Goal: Navigation & Orientation: Understand site structure

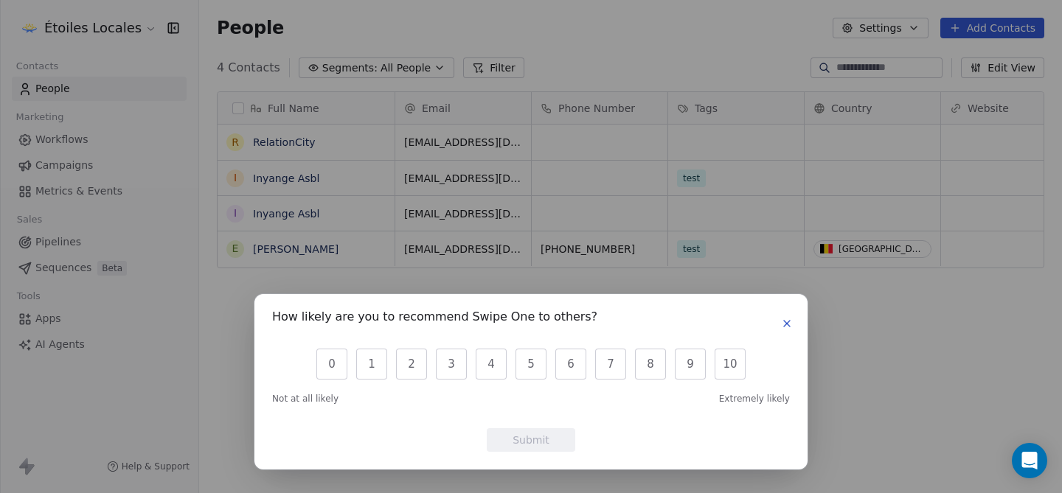
scroll to position [434, 863]
click at [796, 325] on div "How likely are you to recommend Swipe One to others? 0 1 2 3 4 5 6 7 8 9 10 Not…" at bounding box center [530, 381] width 553 height 175
click at [789, 325] on icon "button" at bounding box center [787, 324] width 12 height 12
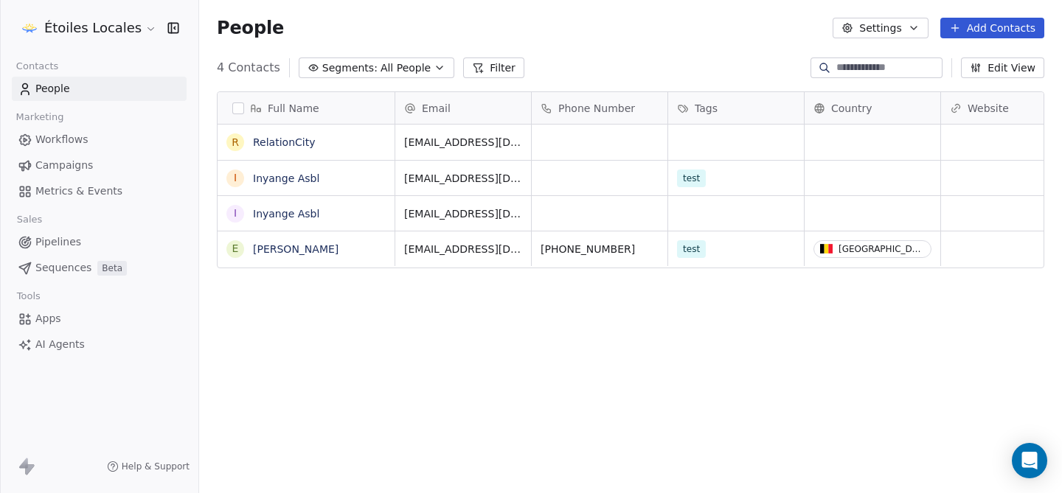
click at [60, 316] on span "Apps" at bounding box center [48, 318] width 26 height 15
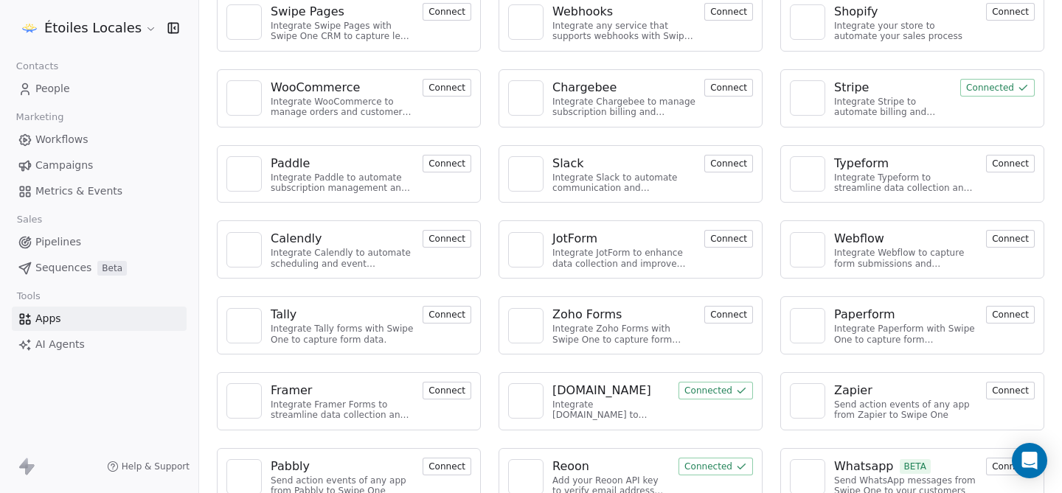
scroll to position [122, 0]
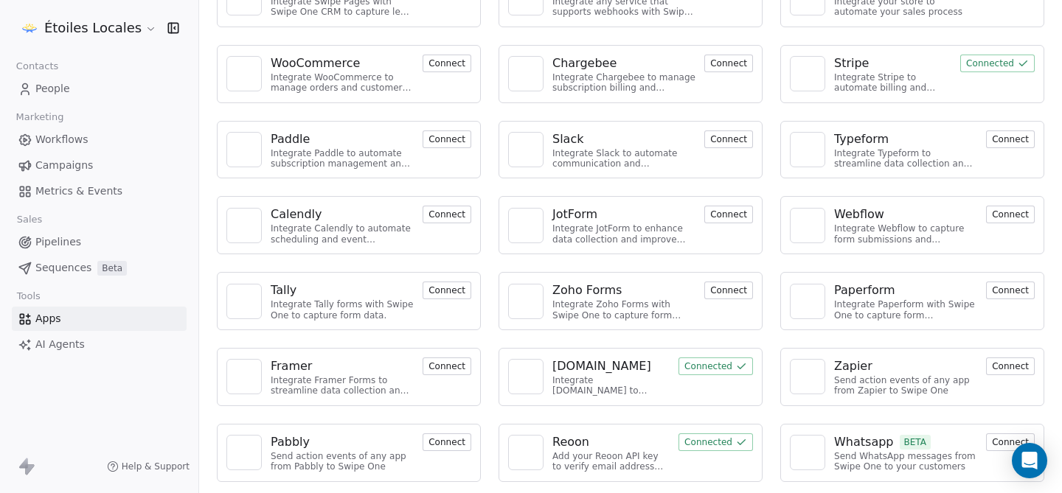
click at [77, 335] on link "AI Agents" at bounding box center [99, 345] width 175 height 24
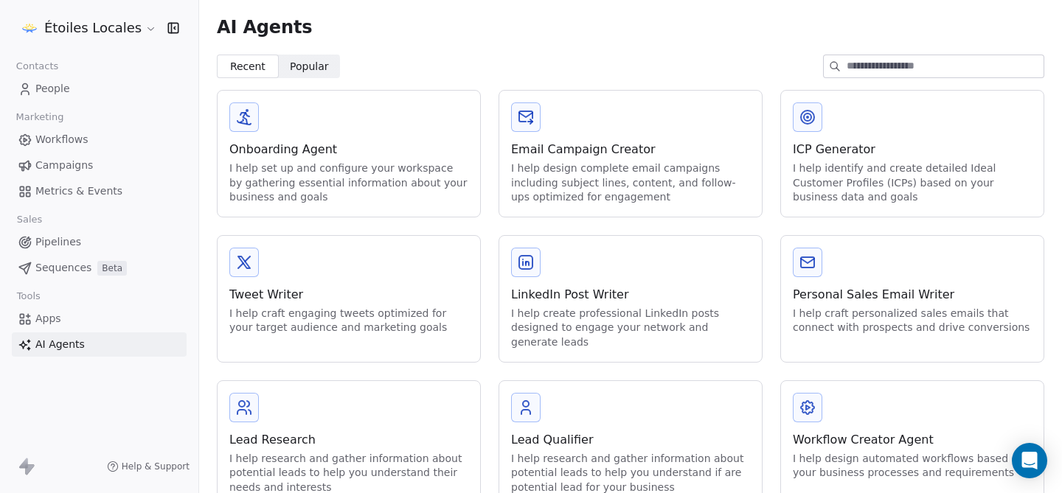
click at [290, 74] on span "Popular" at bounding box center [309, 66] width 39 height 15
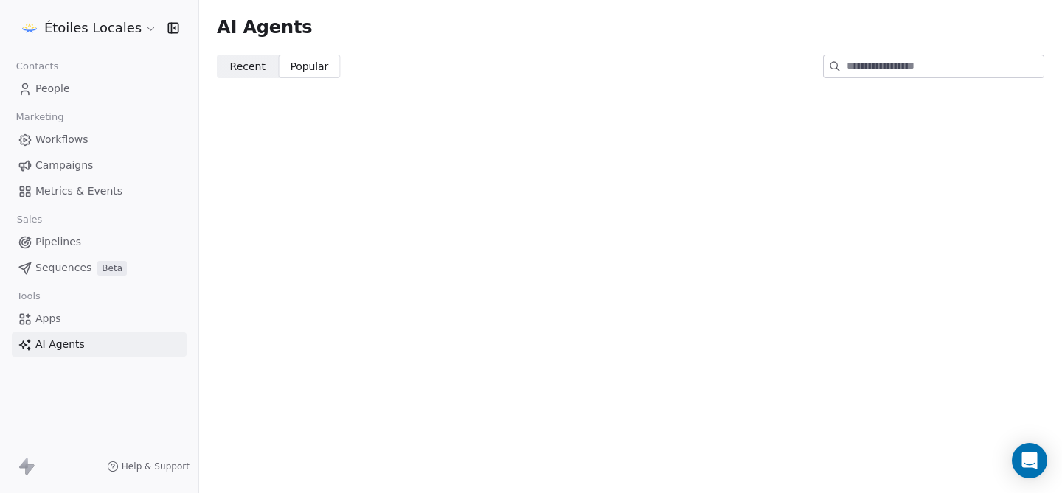
click at [250, 66] on span "Recent" at bounding box center [247, 66] width 35 height 15
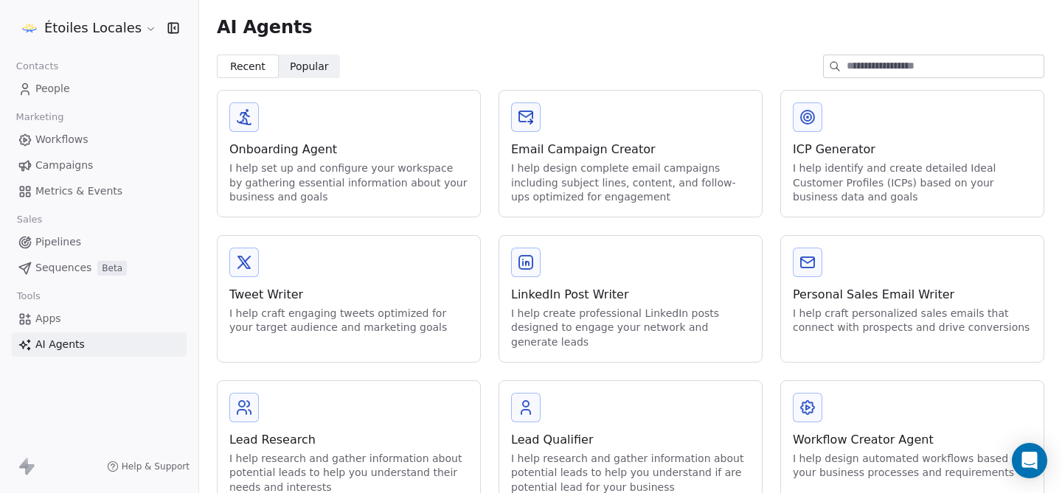
click at [105, 91] on link "People" at bounding box center [99, 89] width 175 height 24
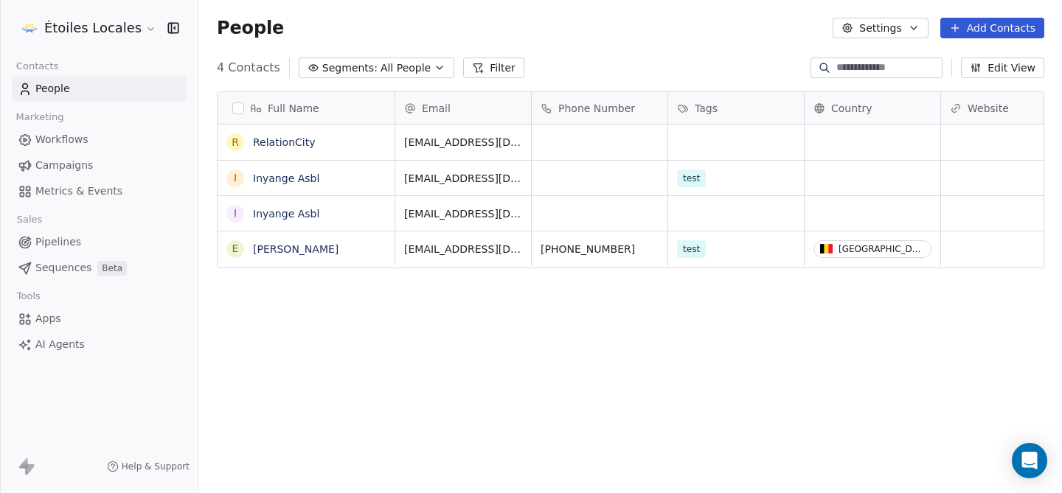
scroll to position [434, 863]
click at [78, 133] on span "Workflows" at bounding box center [61, 139] width 53 height 15
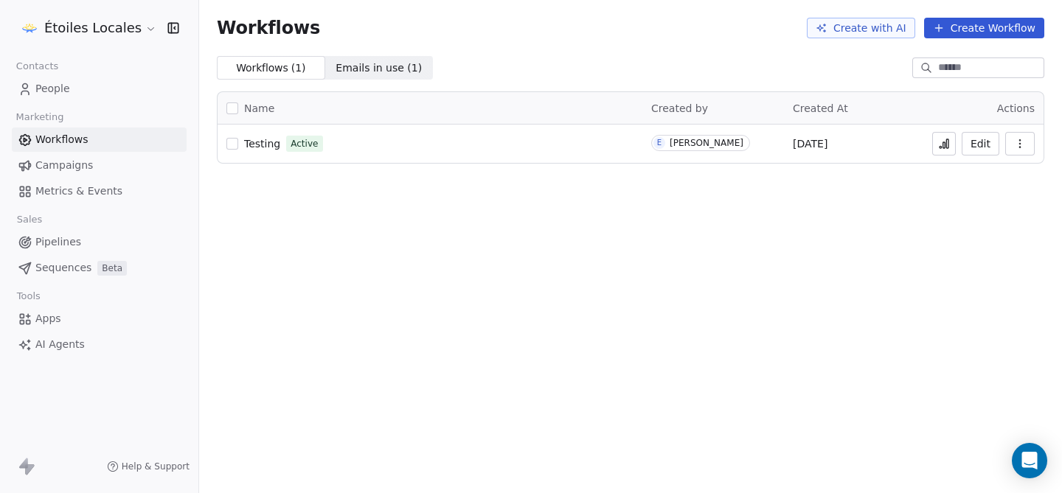
click at [73, 167] on span "Campaigns" at bounding box center [64, 165] width 58 height 15
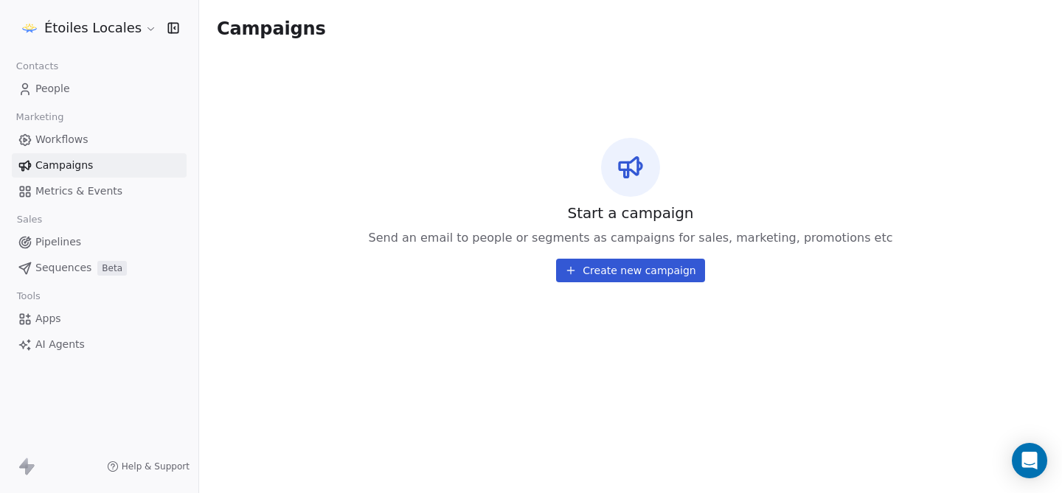
click at [50, 243] on span "Pipelines" at bounding box center [58, 241] width 46 height 15
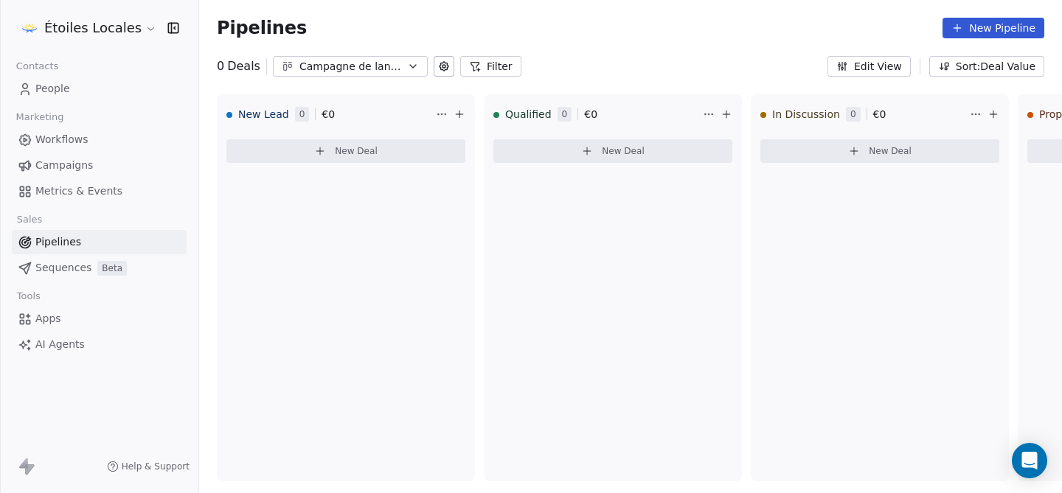
click at [128, 21] on html "Étoiles Locales Contacts People Marketing Workflows Campaigns Metrics & Events …" at bounding box center [531, 246] width 1062 height 493
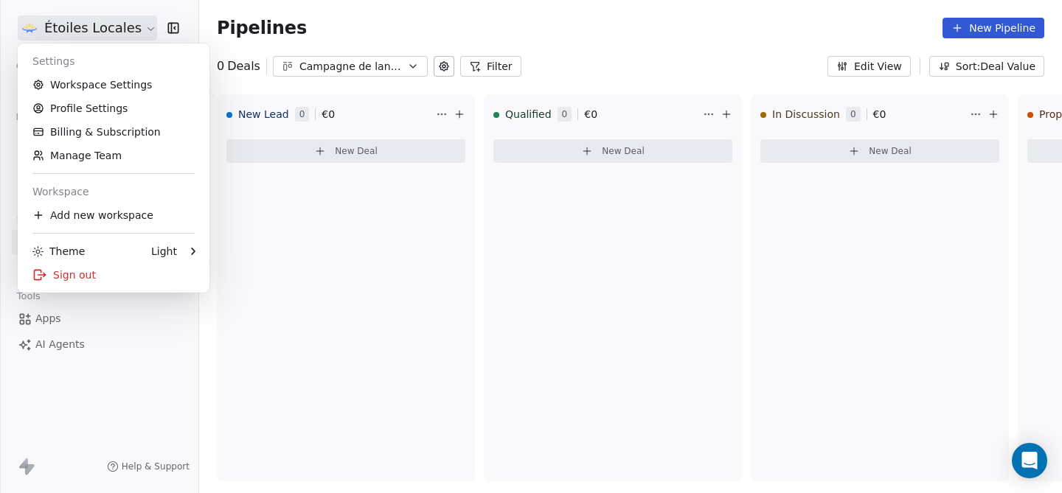
click at [128, 21] on html "Étoiles Locales Contacts People Marketing Workflows Campaigns Metrics & Events …" at bounding box center [531, 246] width 1062 height 493
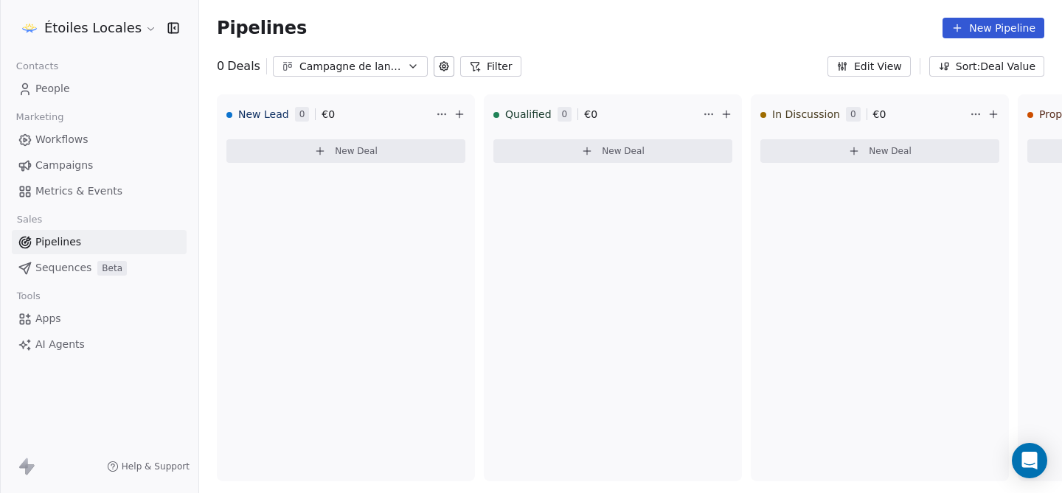
click at [72, 28] on html "Étoiles Locales Contacts People Marketing Workflows Campaigns Metrics & Events …" at bounding box center [531, 246] width 1062 height 493
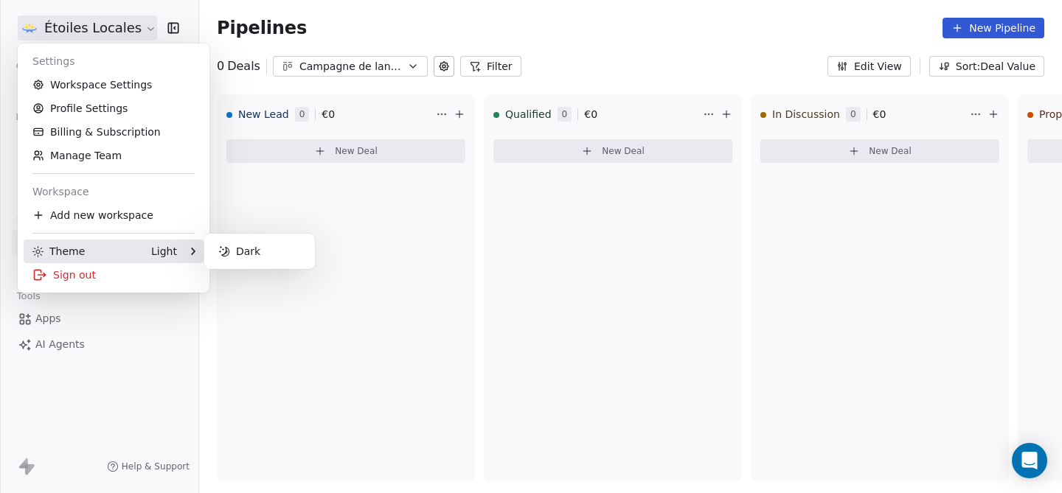
drag, startPoint x: 60, startPoint y: 262, endPoint x: 126, endPoint y: 254, distance: 66.0
click at [77, 257] on div "Theme Light" at bounding box center [114, 252] width 180 height 24
click at [234, 247] on div "Dark" at bounding box center [259, 252] width 99 height 24
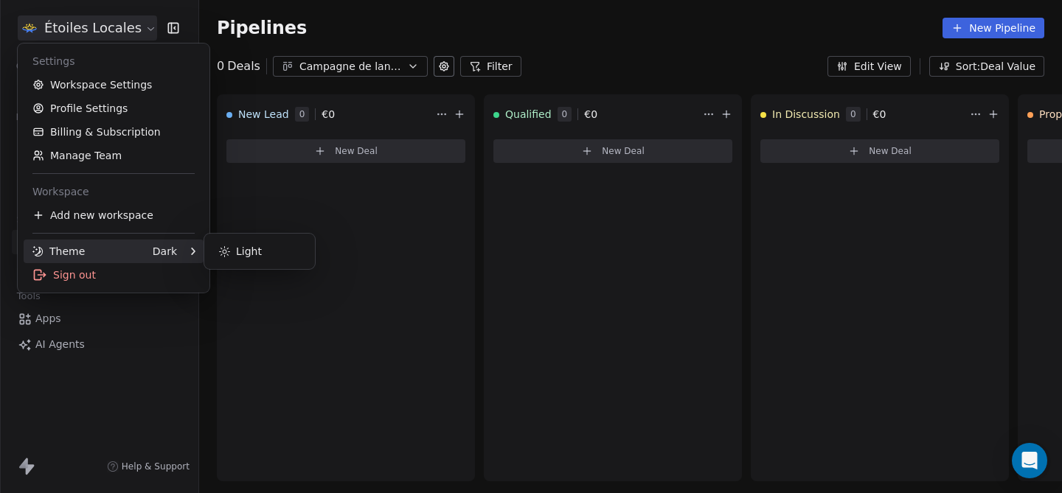
click at [638, 31] on html "Étoiles Locales Contacts People Marketing Workflows Campaigns Metrics & Events …" at bounding box center [531, 246] width 1062 height 493
